Goal: Find specific page/section

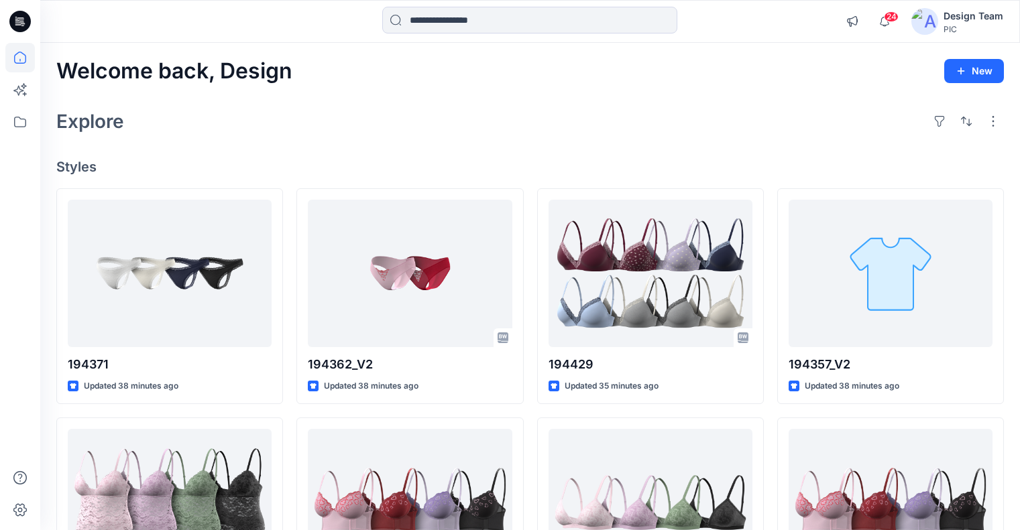
scroll to position [121, 0]
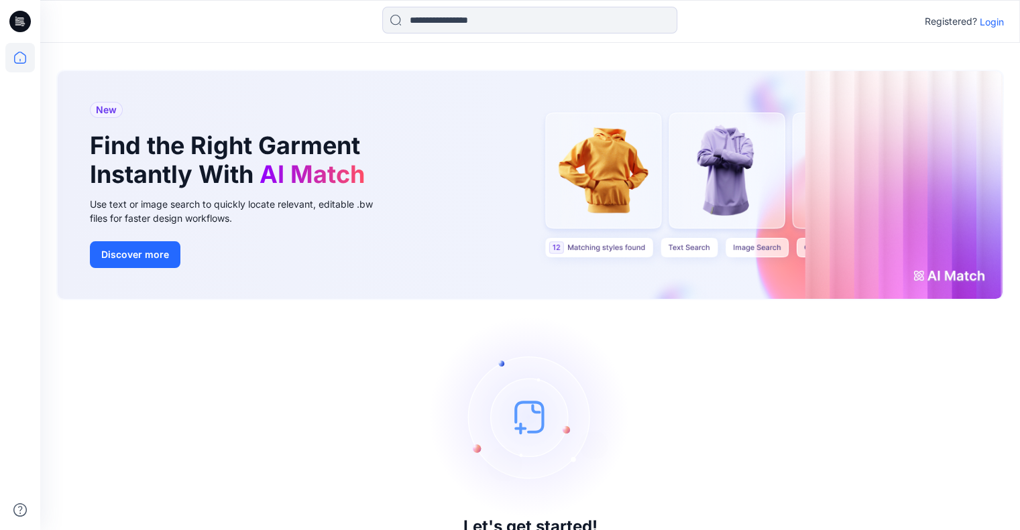
click at [992, 26] on p "Login" at bounding box center [991, 22] width 24 height 14
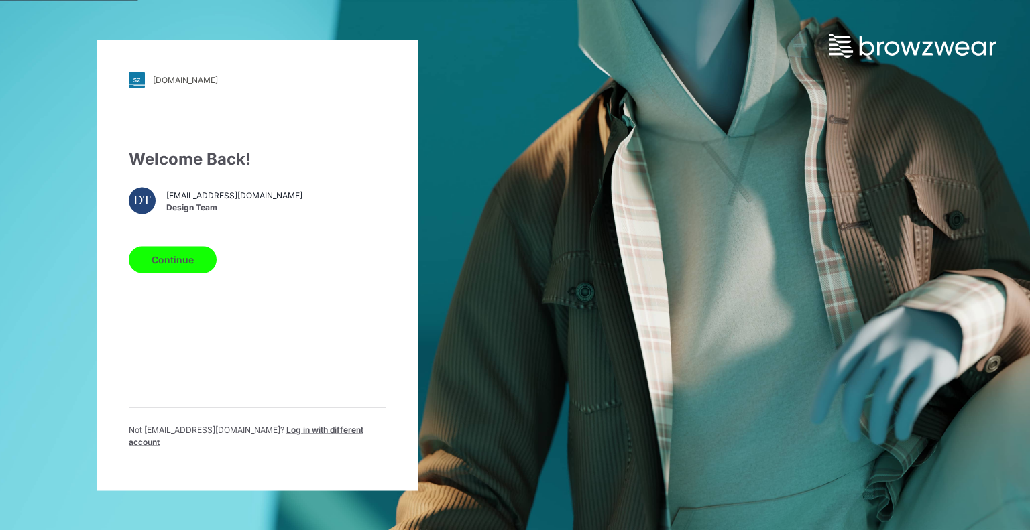
click at [196, 264] on button "Continue" at bounding box center [173, 259] width 88 height 27
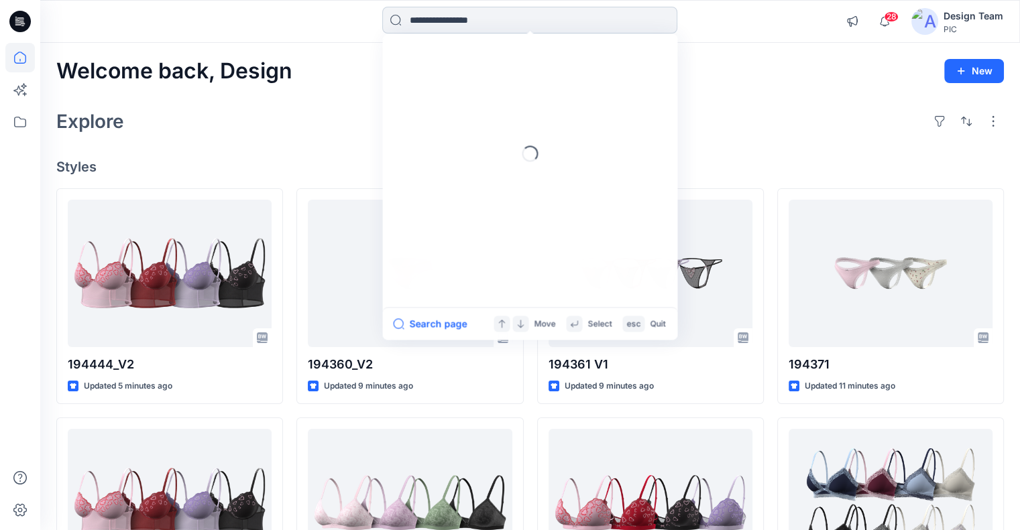
click at [429, 18] on input at bounding box center [529, 20] width 295 height 27
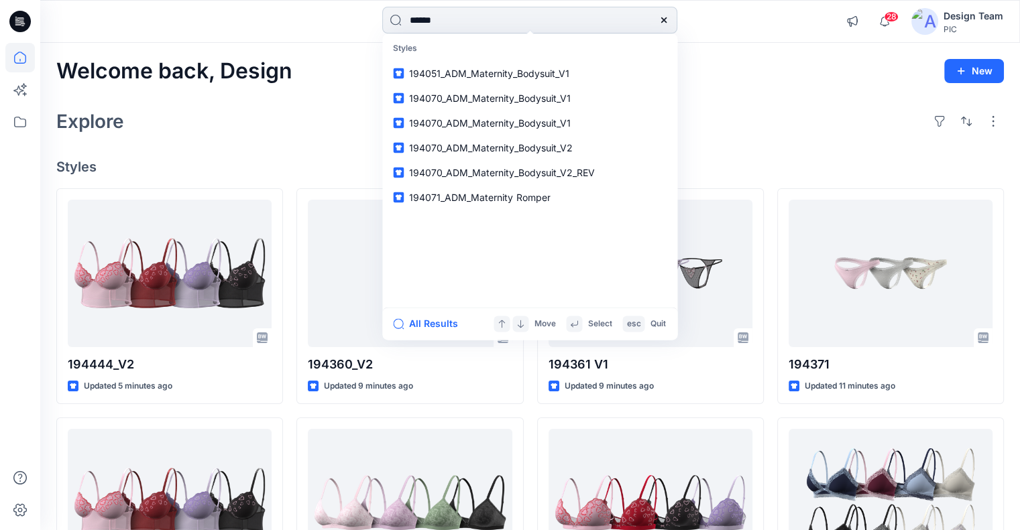
type input "******"
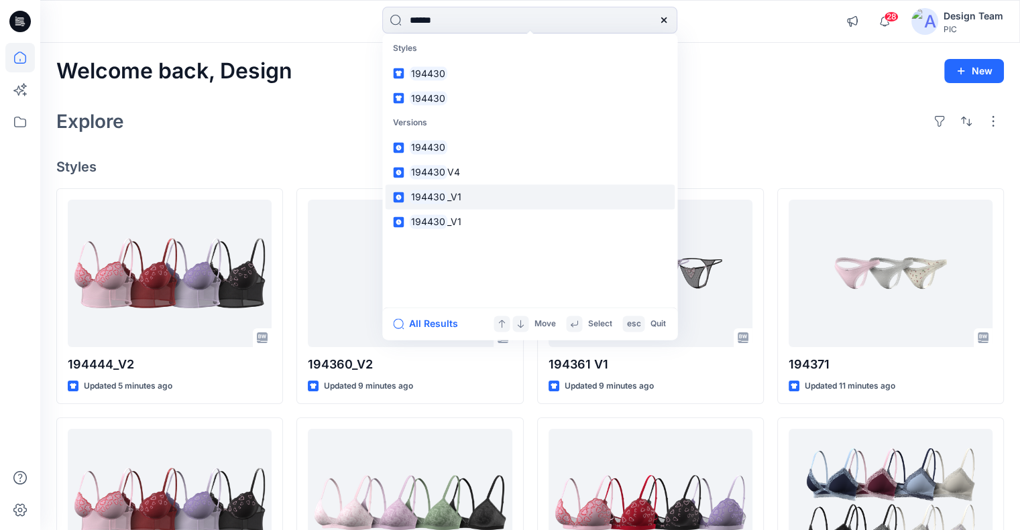
click at [463, 191] on link "194430 _V1" at bounding box center [530, 197] width 290 height 25
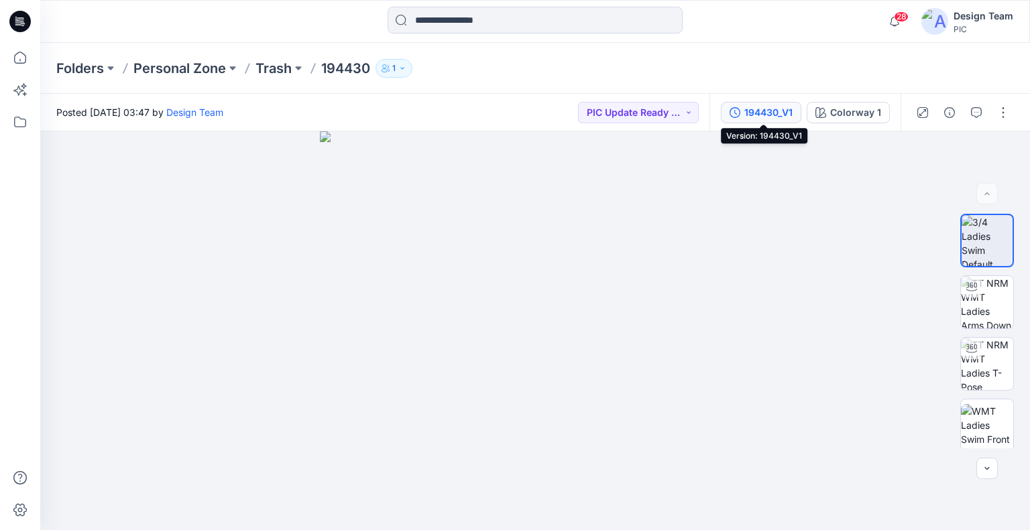
click at [756, 115] on div "194430_V1" at bounding box center [768, 112] width 48 height 15
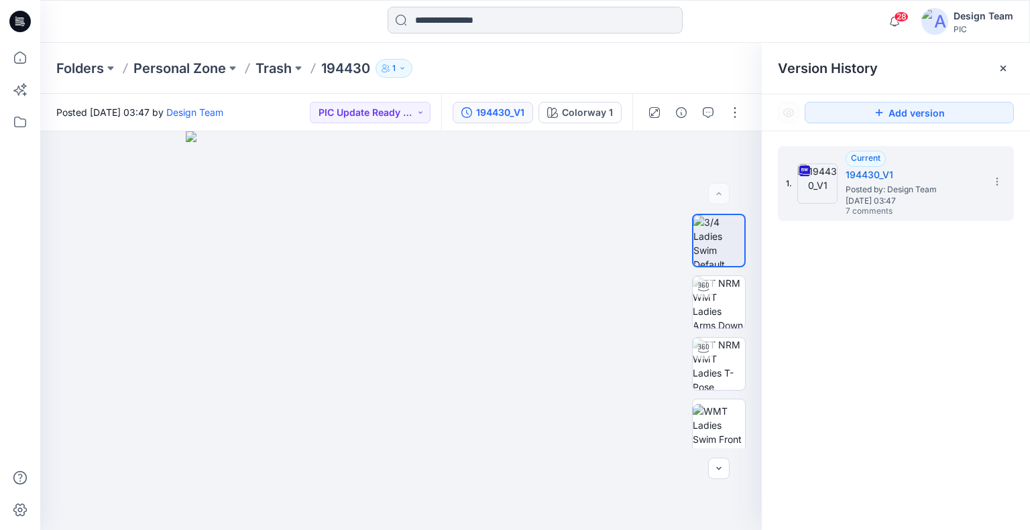
click at [528, 16] on input at bounding box center [535, 20] width 295 height 27
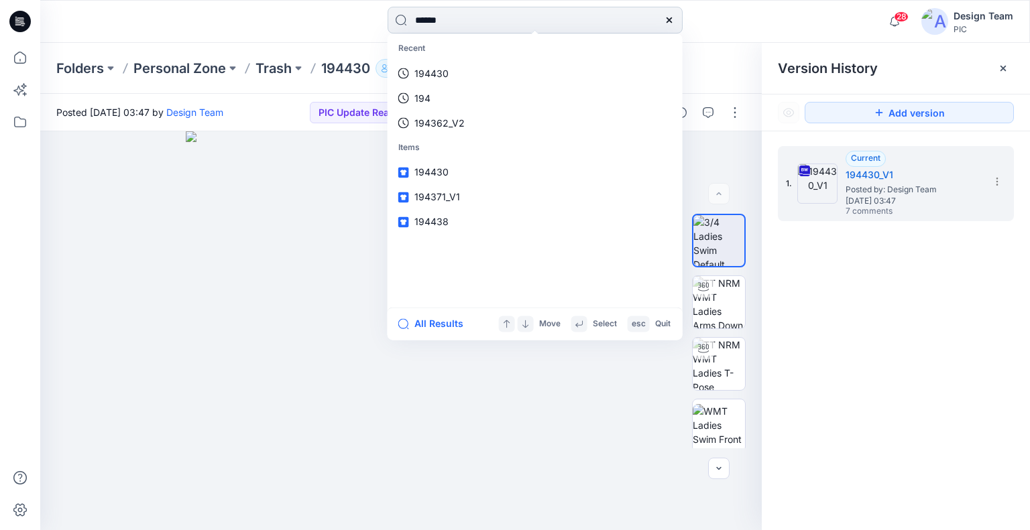
type input "******"
click at [286, 172] on img at bounding box center [401, 330] width 430 height 399
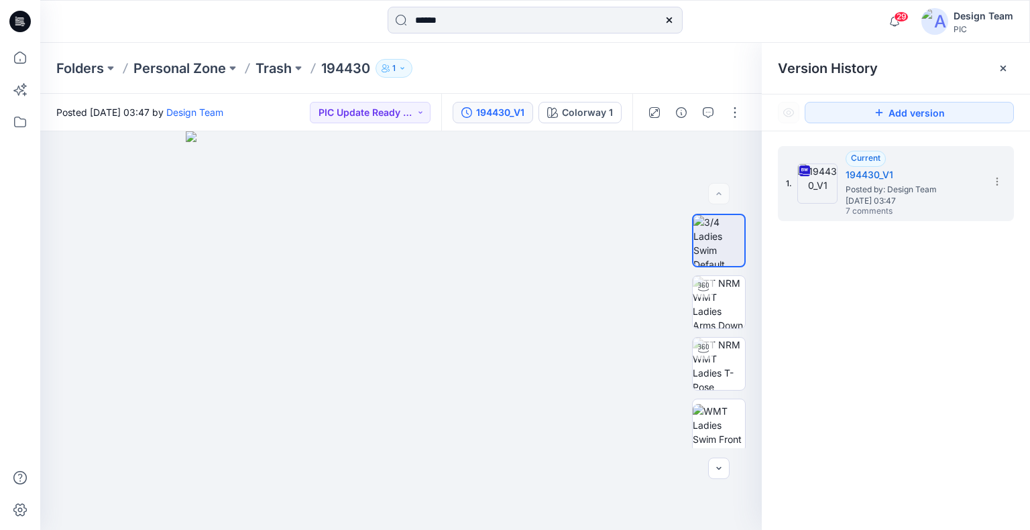
click at [21, 20] on icon at bounding box center [21, 19] width 6 height 1
